Goal: Browse casually

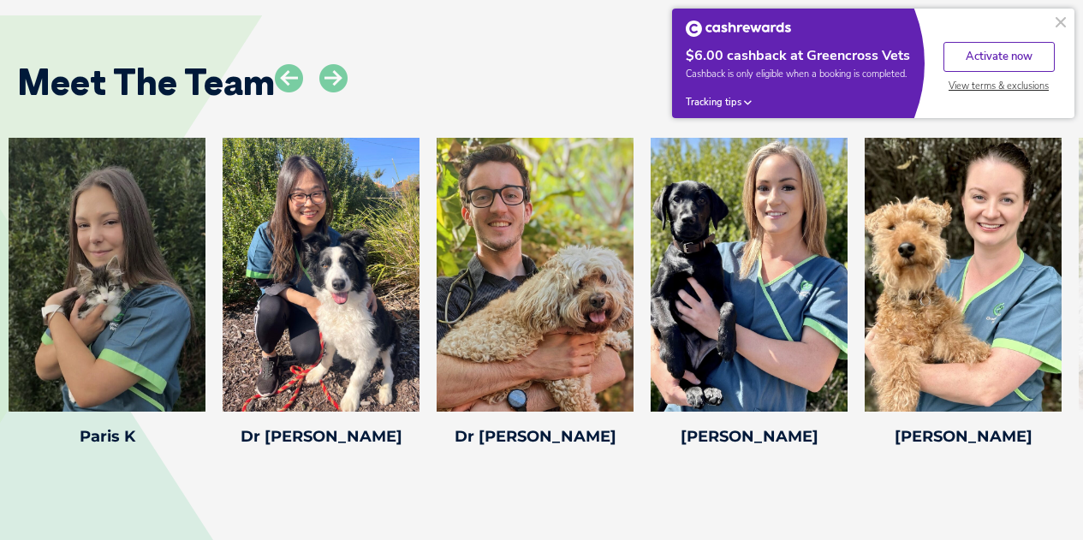
scroll to position [2401, 0]
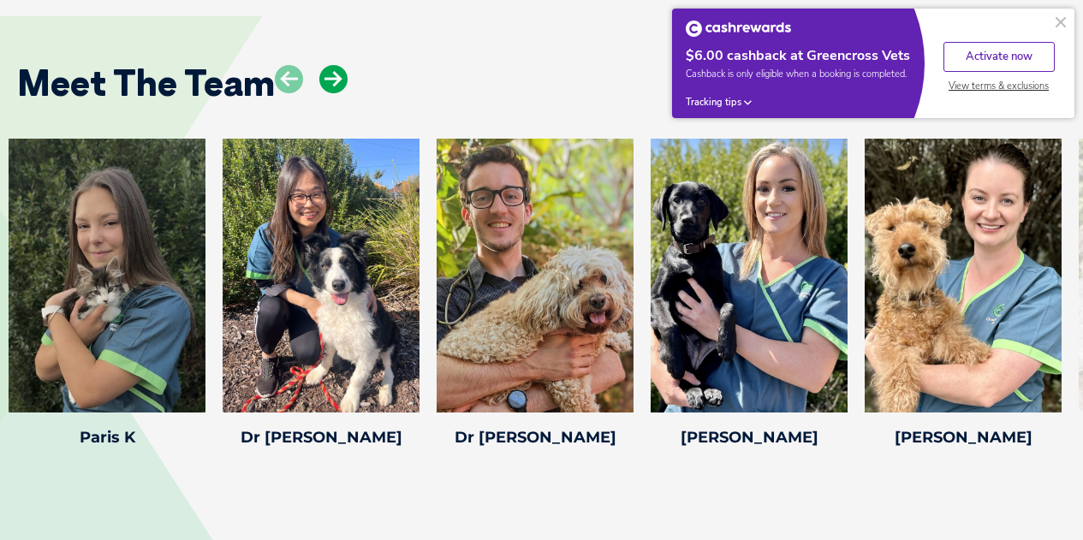
click at [326, 81] on icon at bounding box center [333, 79] width 28 height 28
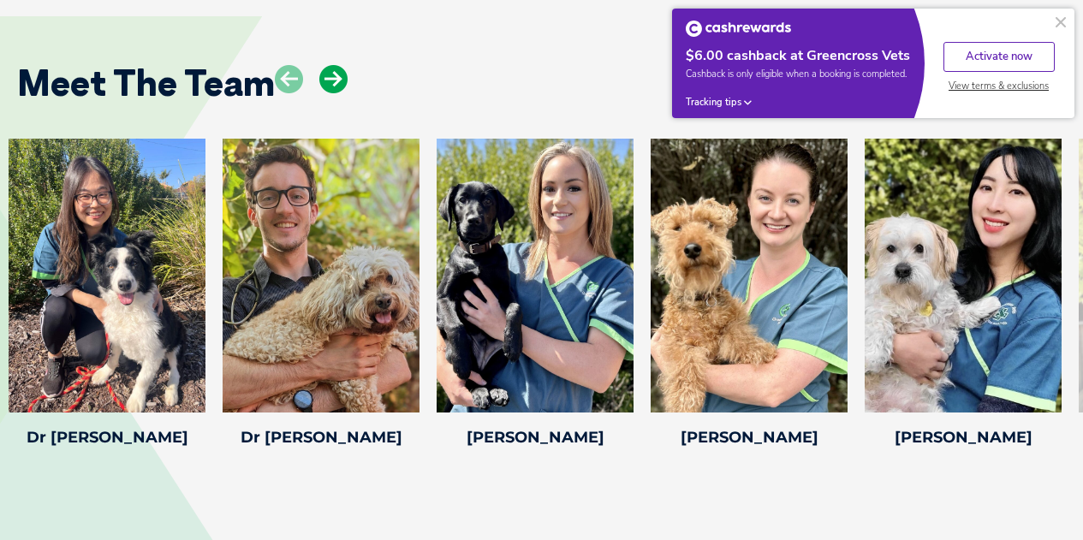
click at [326, 81] on icon at bounding box center [333, 79] width 28 height 28
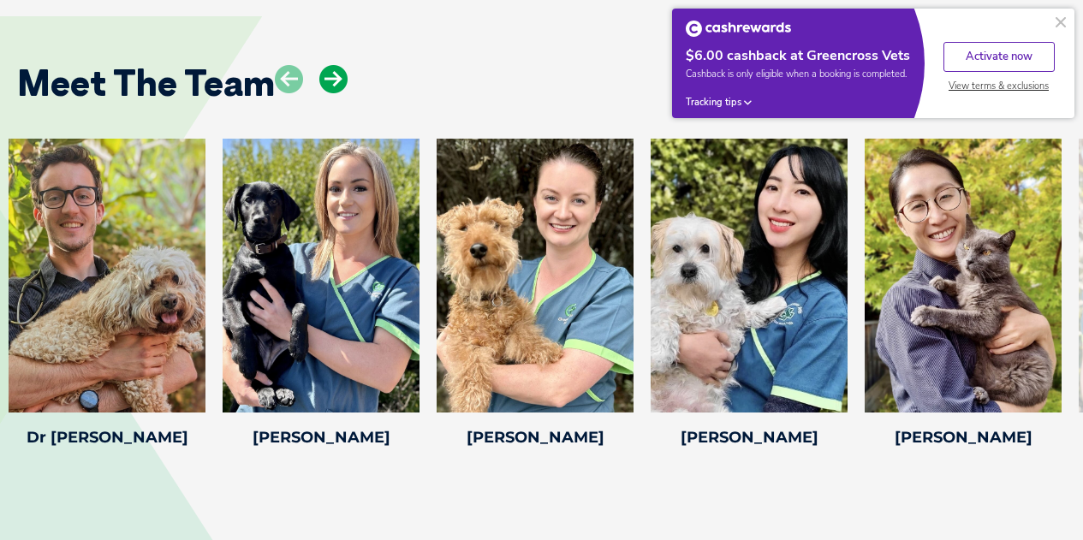
click at [326, 81] on icon at bounding box center [333, 79] width 28 height 28
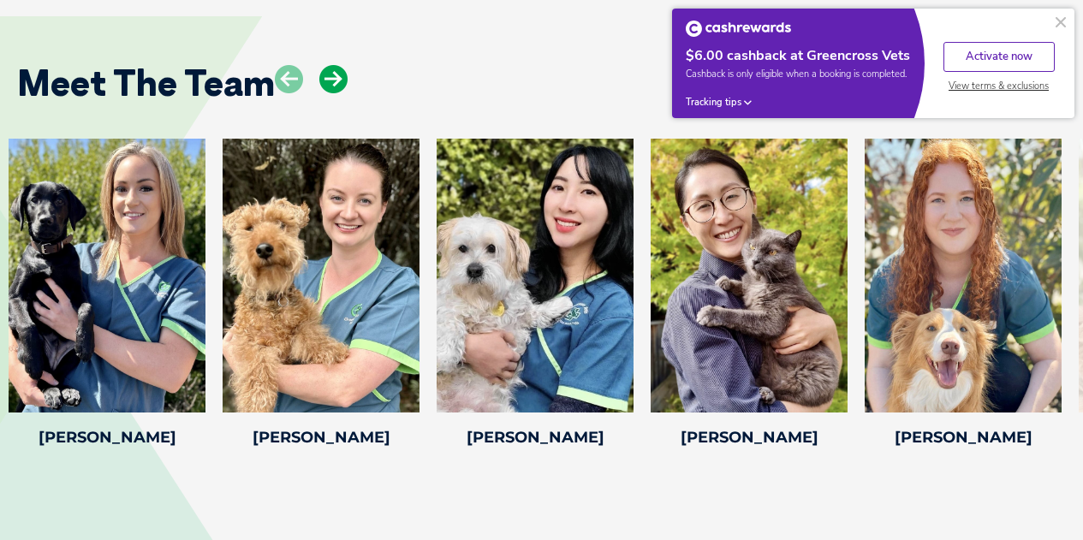
click at [326, 81] on icon at bounding box center [333, 79] width 28 height 28
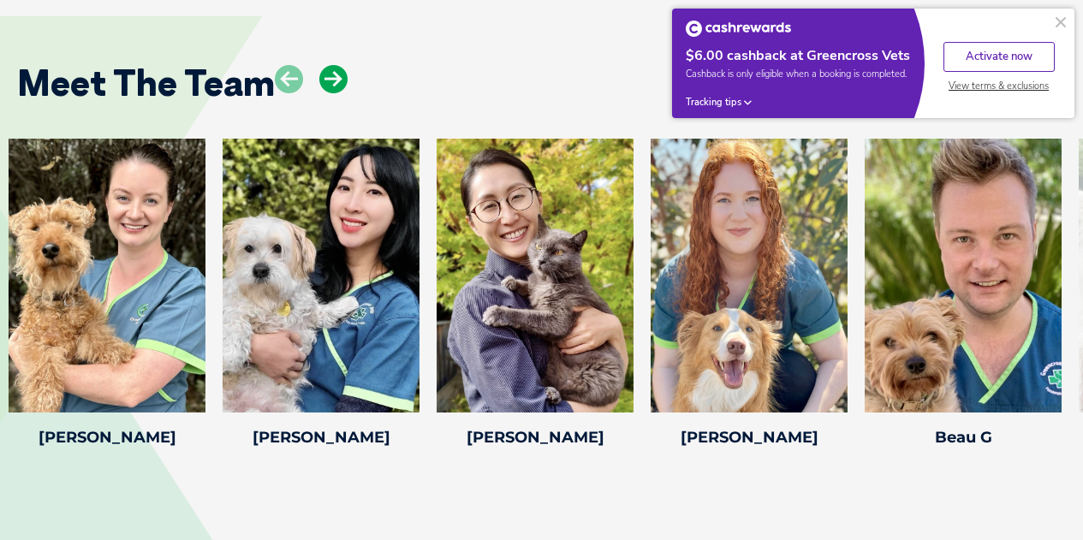
click at [326, 81] on icon at bounding box center [333, 79] width 28 height 28
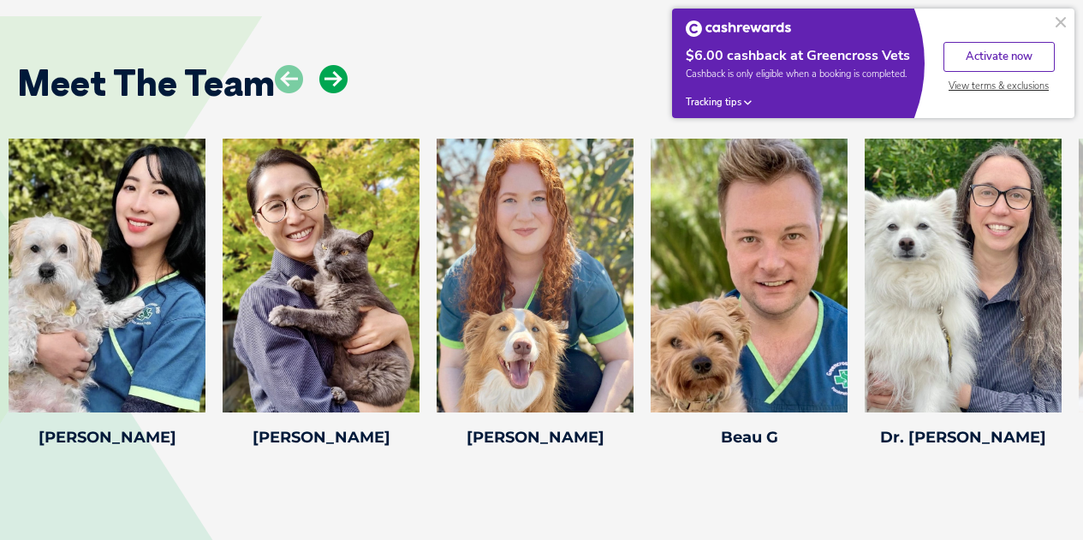
click at [326, 81] on icon at bounding box center [333, 79] width 28 height 28
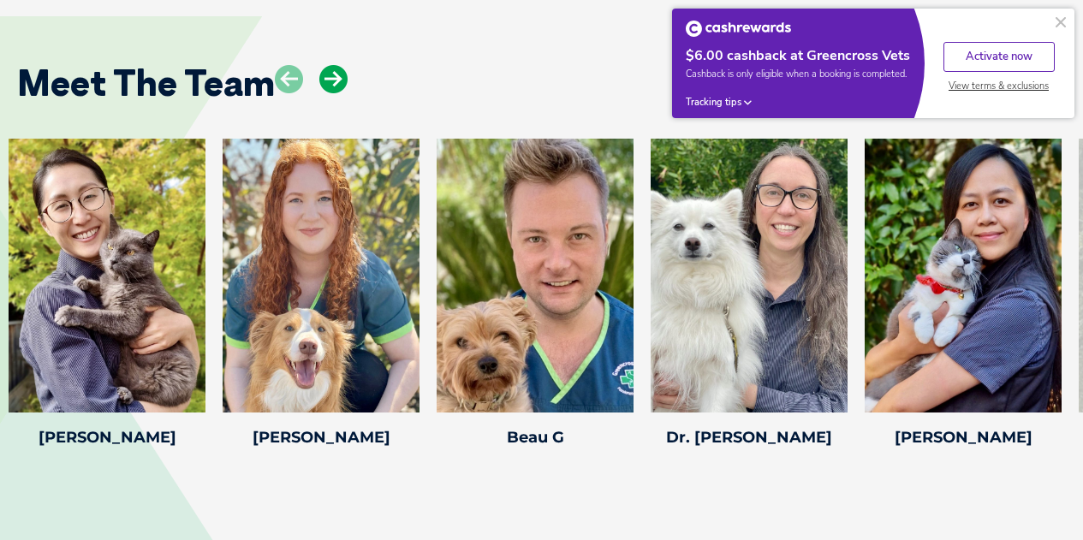
click at [326, 81] on icon at bounding box center [333, 79] width 28 height 28
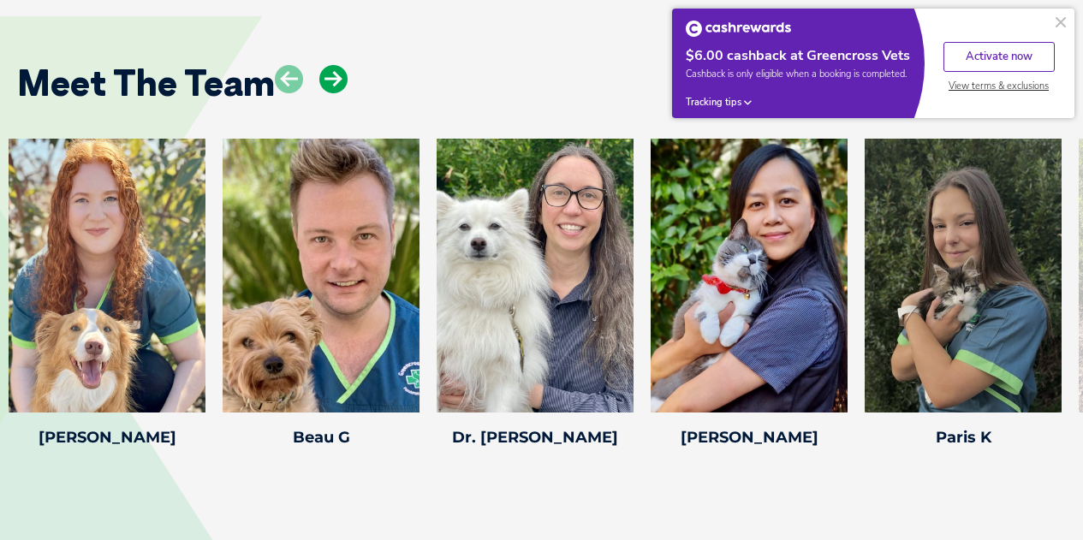
click at [326, 81] on icon at bounding box center [333, 79] width 28 height 28
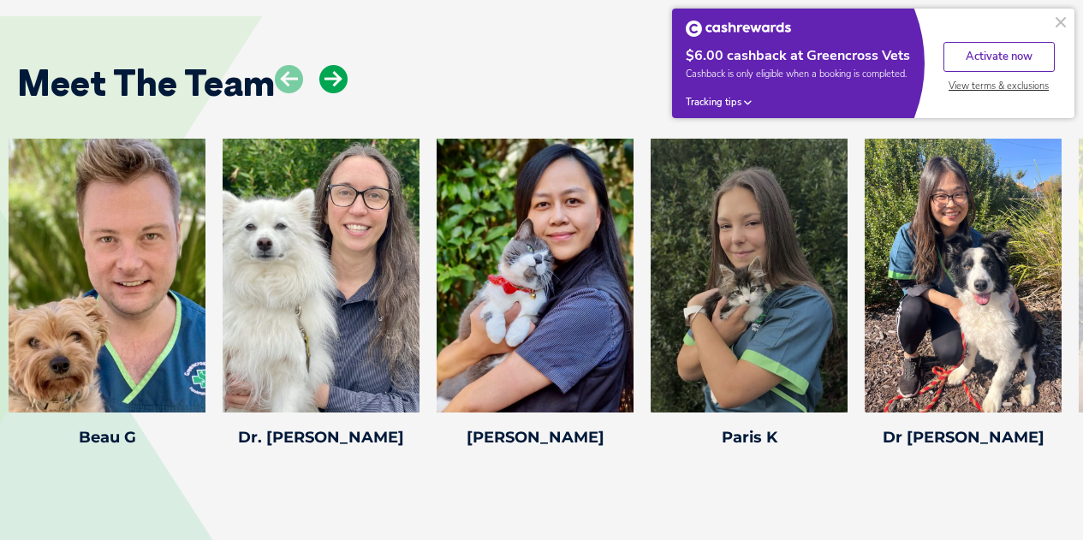
click at [326, 81] on icon at bounding box center [333, 79] width 28 height 28
